Goal: Task Accomplishment & Management: Complete application form

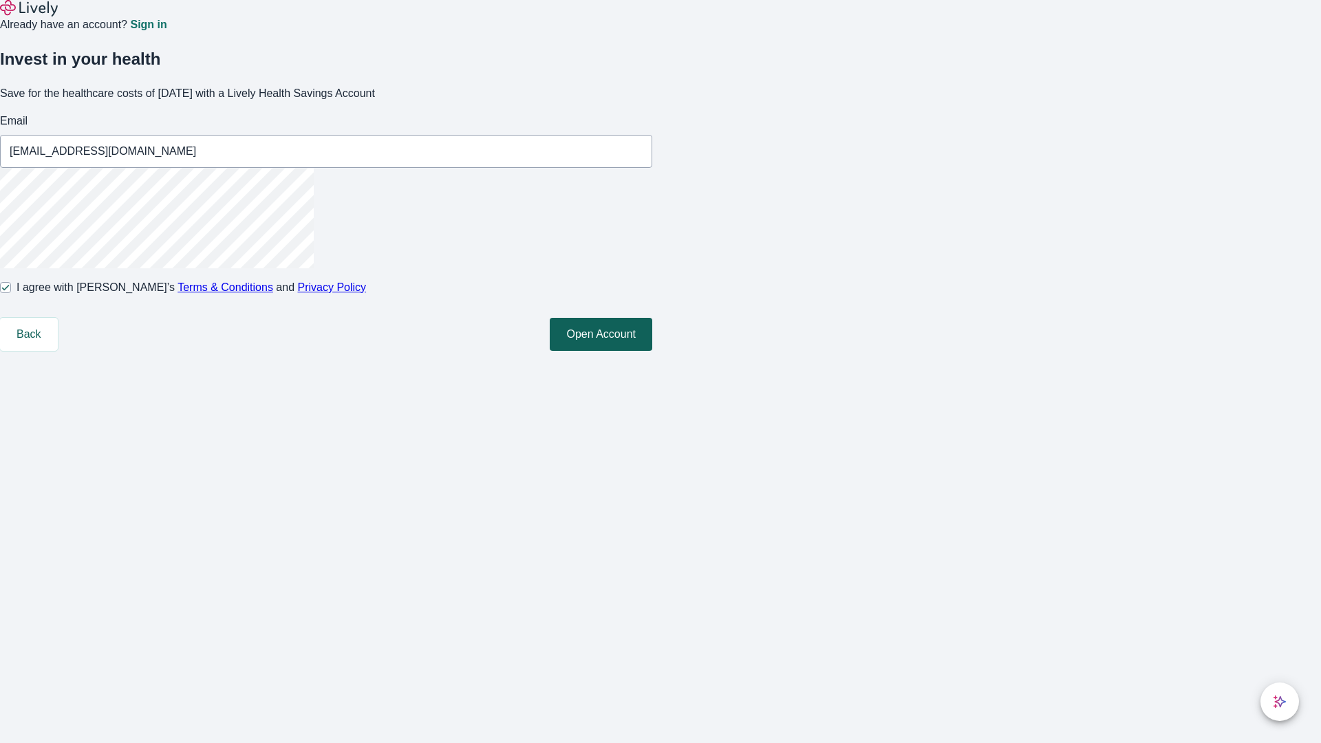
click at [652, 351] on button "Open Account" at bounding box center [601, 334] width 103 height 33
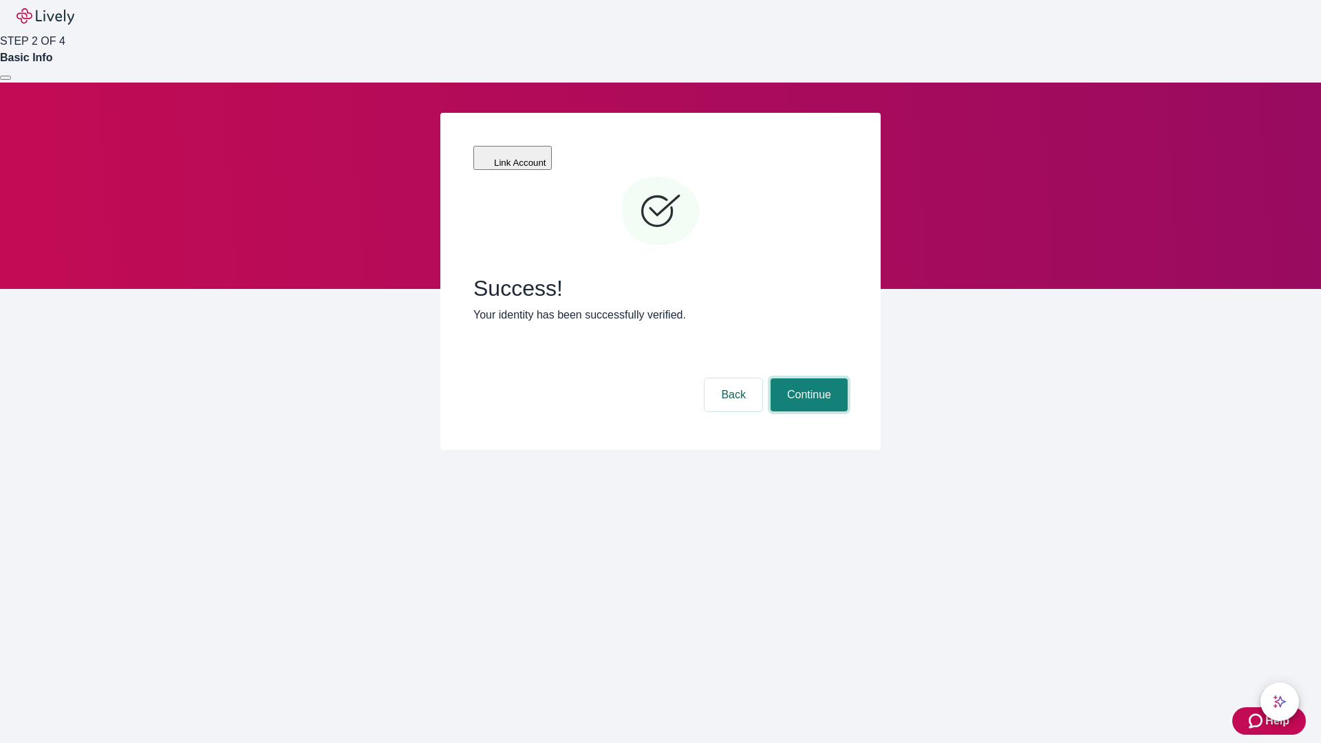
click at [807, 379] on button "Continue" at bounding box center [809, 395] width 77 height 33
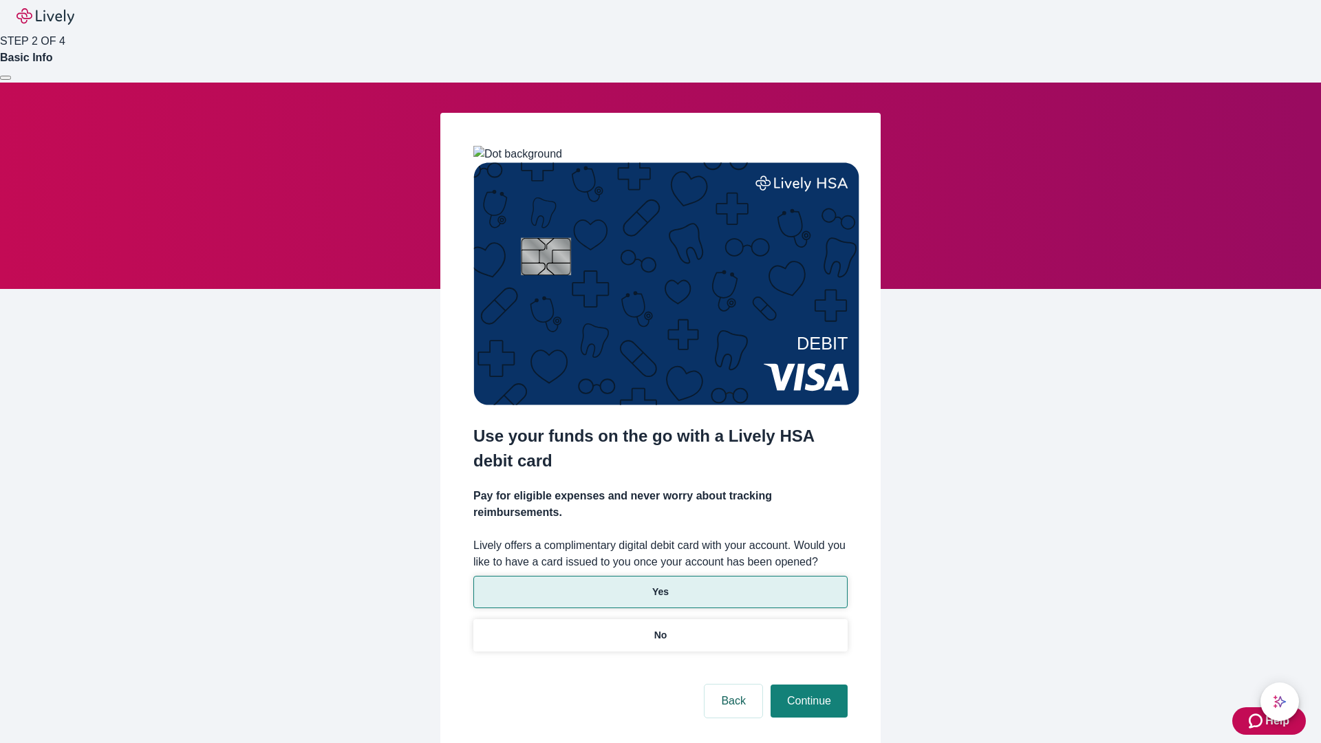
click at [660, 585] on p "Yes" at bounding box center [660, 592] width 17 height 14
click at [807, 685] on button "Continue" at bounding box center [809, 701] width 77 height 33
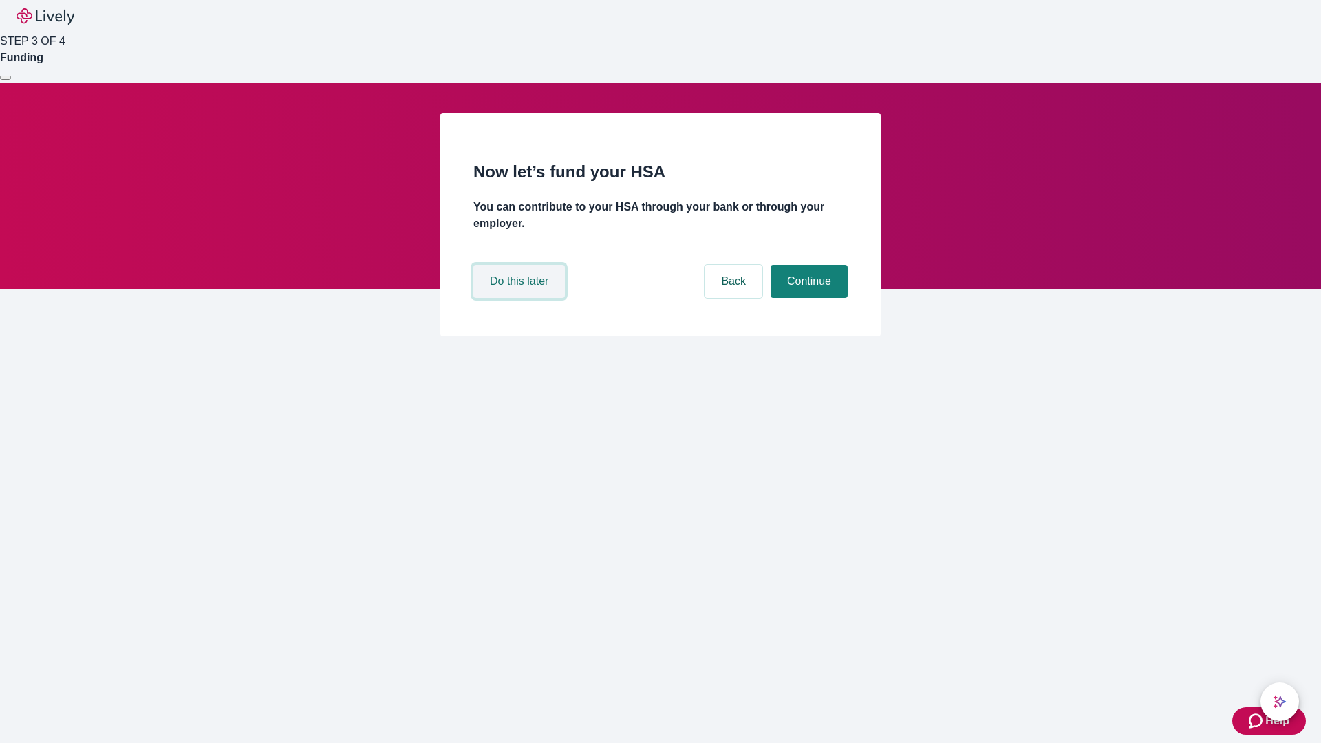
click at [521, 298] on button "Do this later" at bounding box center [519, 281] width 92 height 33
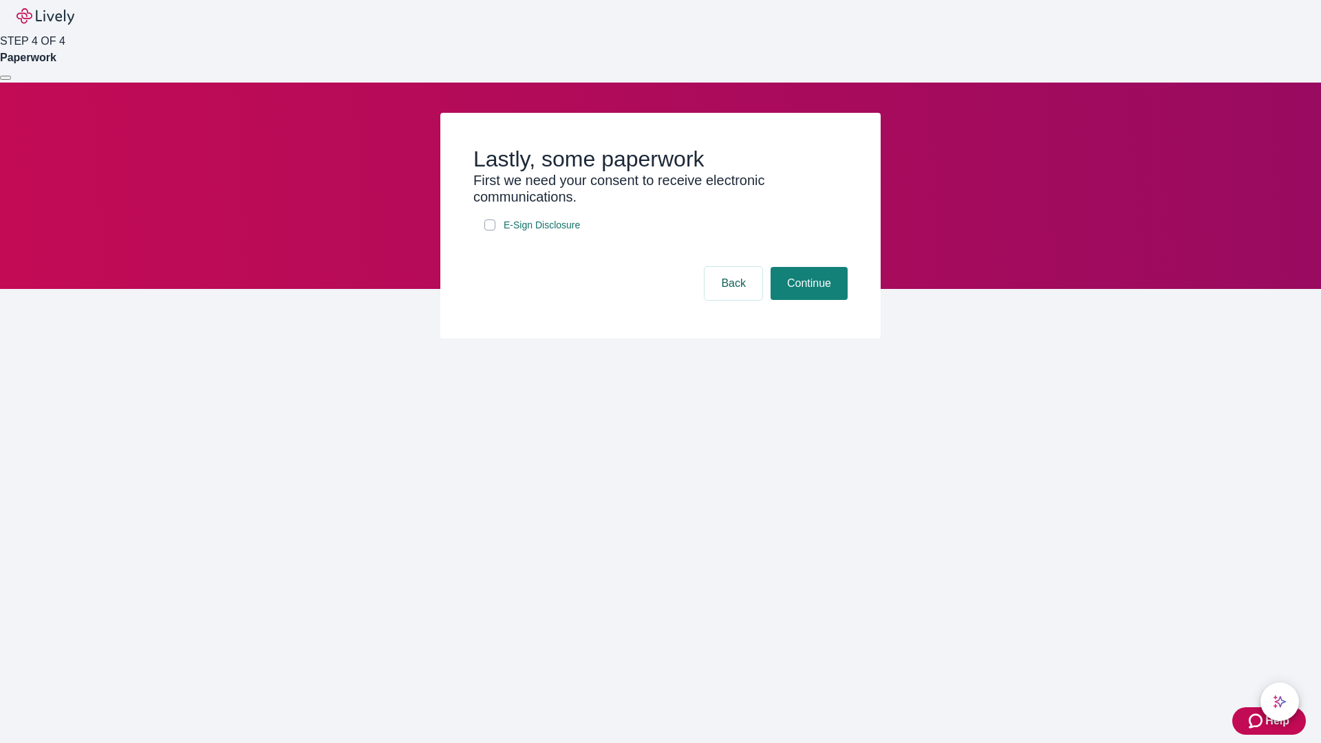
click at [490, 231] on input "E-Sign Disclosure" at bounding box center [489, 225] width 11 height 11
checkbox input "true"
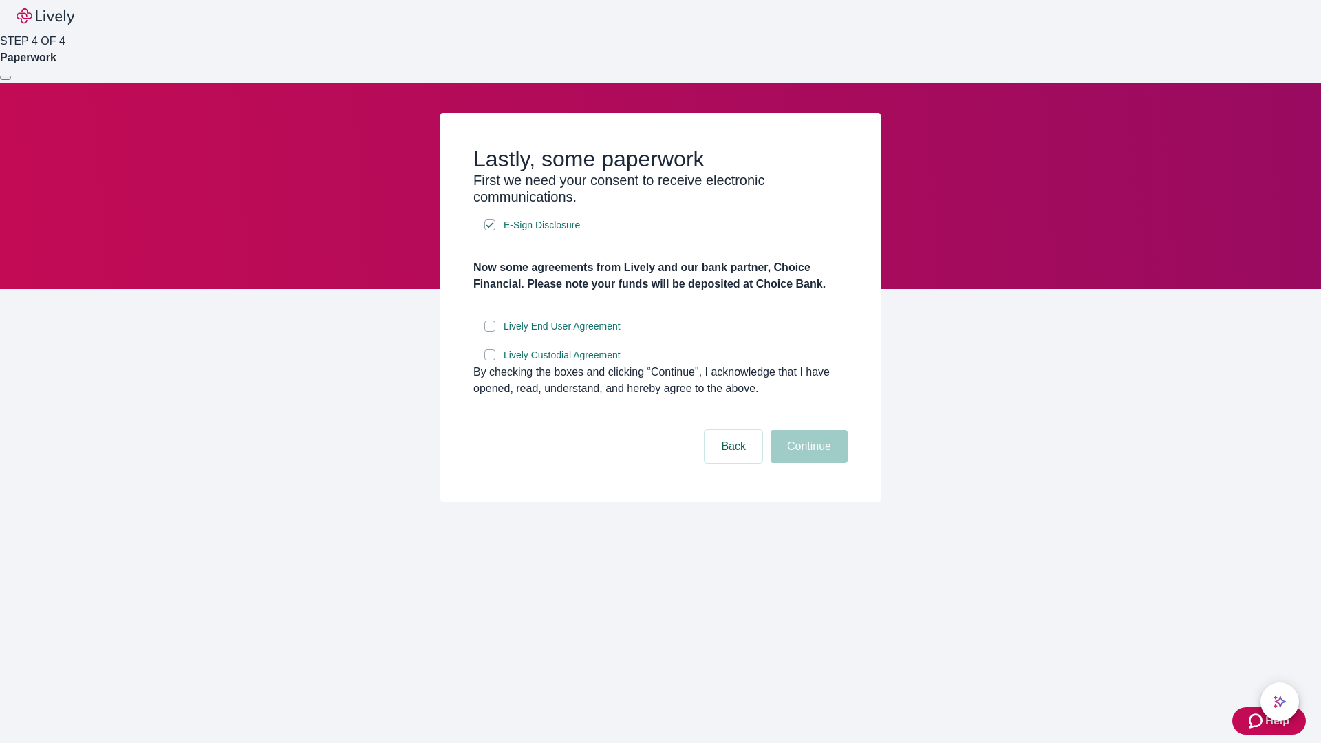
click at [490, 332] on input "Lively End User Agreement" at bounding box center [489, 326] width 11 height 11
checkbox input "true"
click at [490, 361] on input "Lively Custodial Agreement" at bounding box center [489, 355] width 11 height 11
checkbox input "true"
click at [807, 463] on button "Continue" at bounding box center [809, 446] width 77 height 33
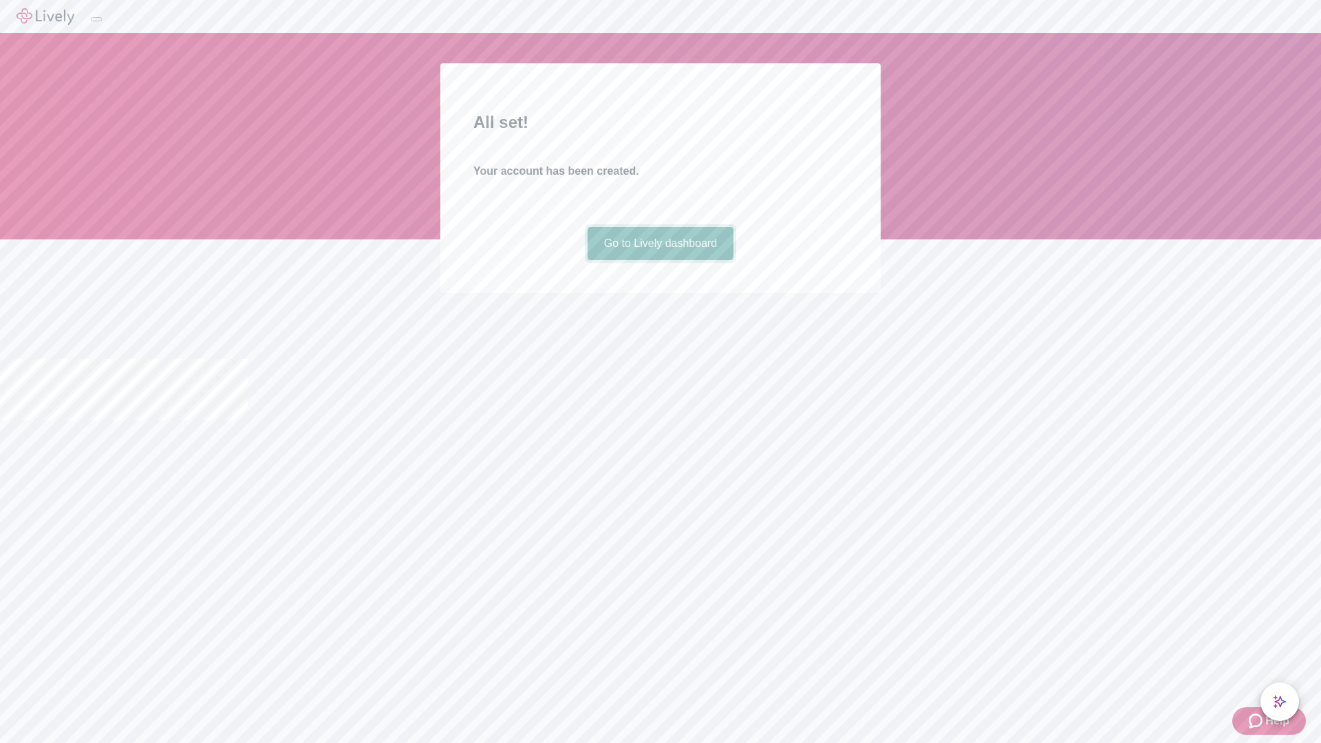
click at [660, 260] on link "Go to Lively dashboard" at bounding box center [661, 243] width 147 height 33
